Goal: Find specific page/section: Find specific page/section

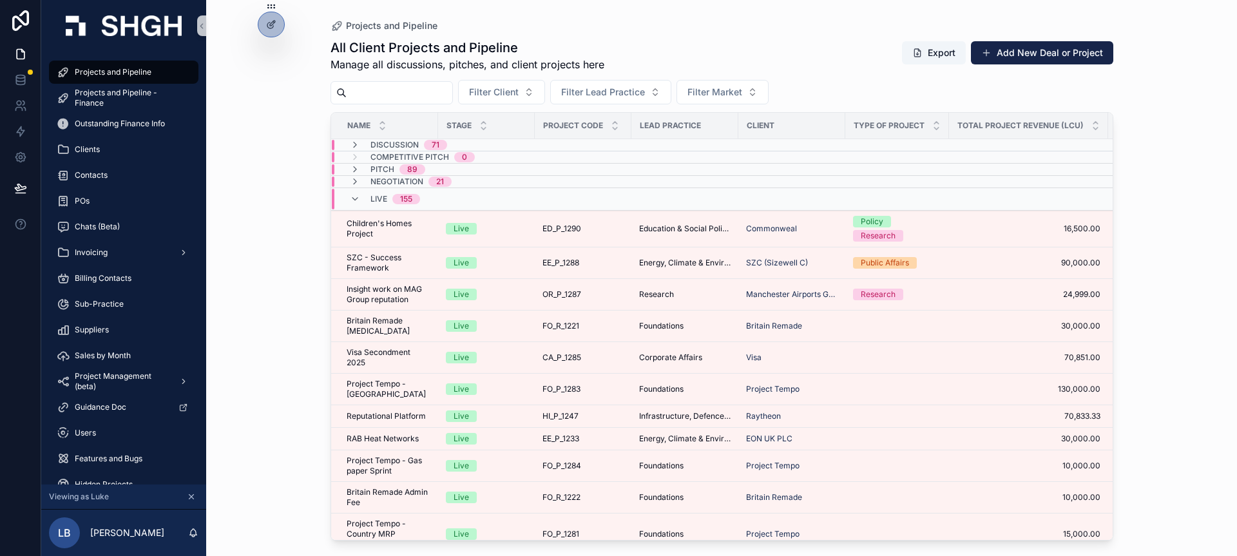
click at [374, 196] on span "Live" at bounding box center [378, 199] width 17 height 10
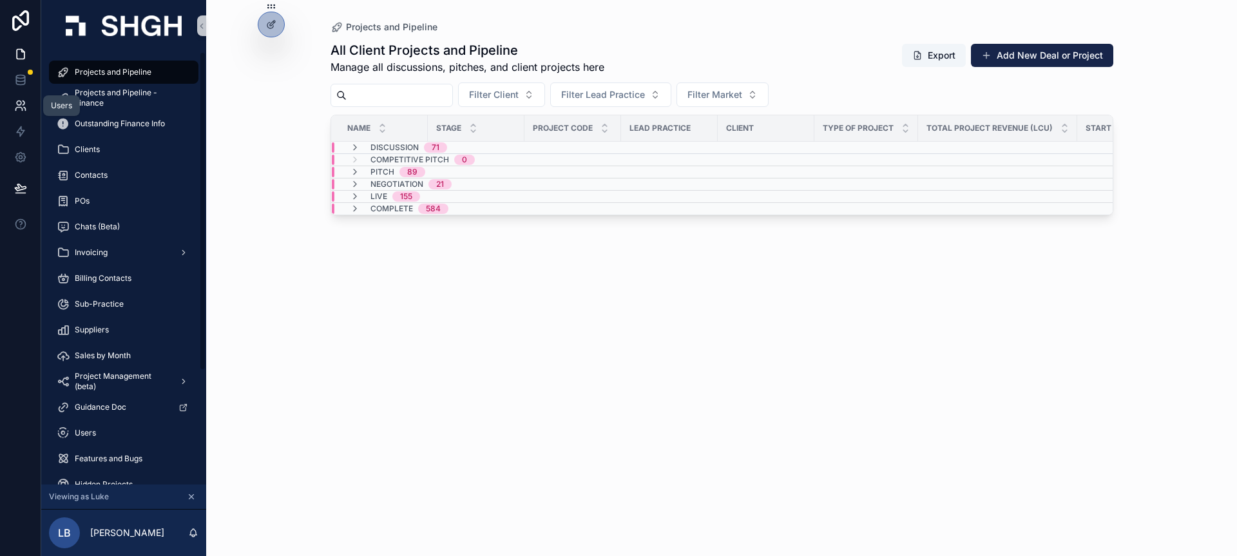
click at [20, 104] on icon at bounding box center [19, 103] width 5 height 5
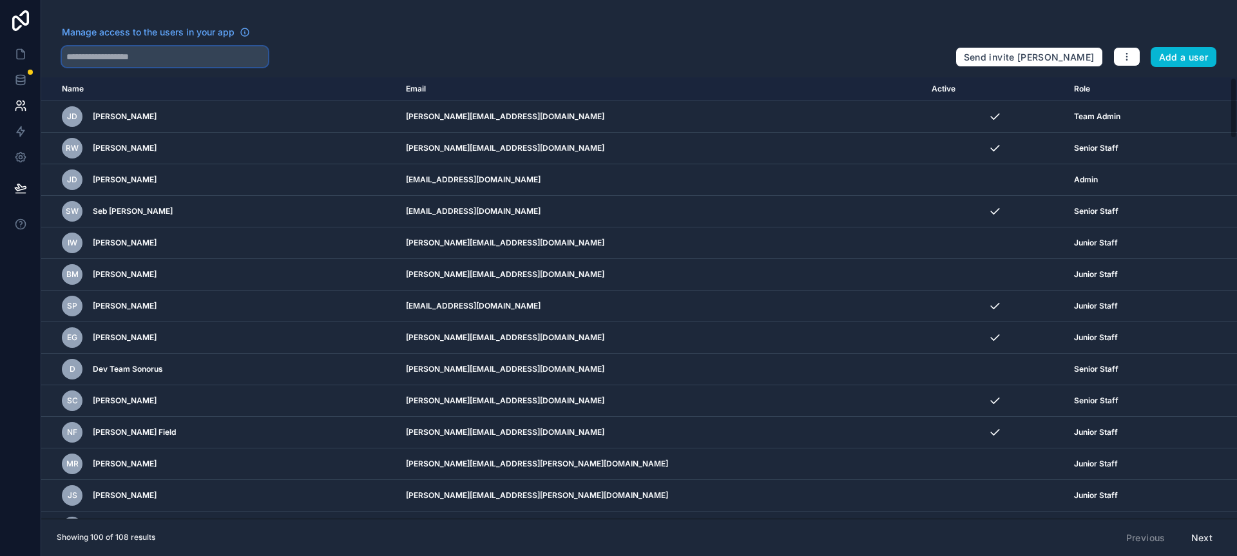
click at [204, 57] on input "text" at bounding box center [165, 56] width 206 height 21
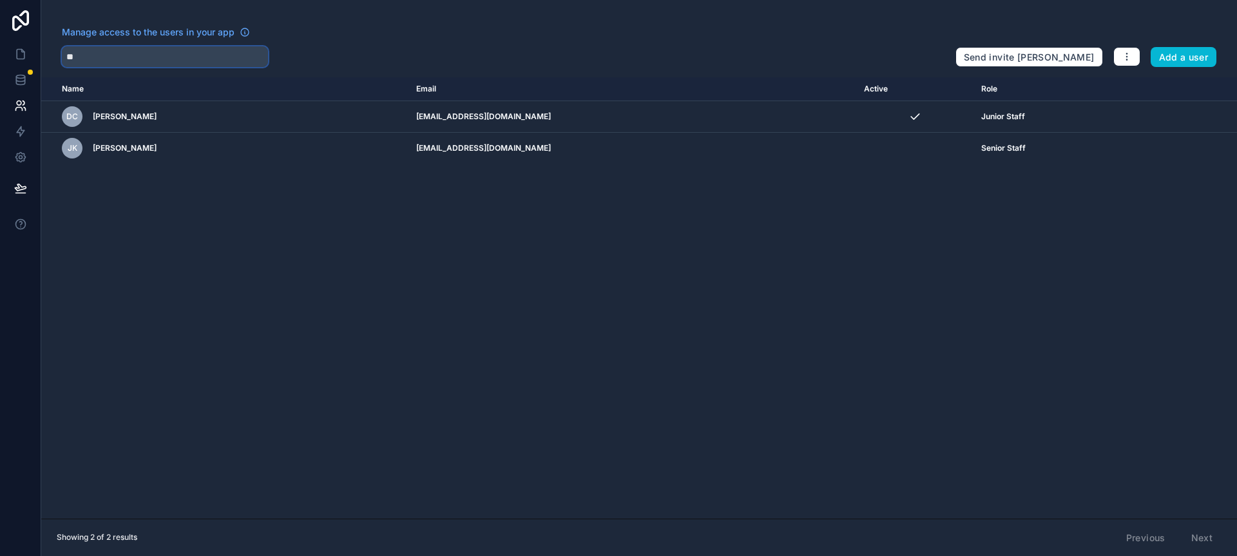
type input "*"
